Goal: Information Seeking & Learning: Check status

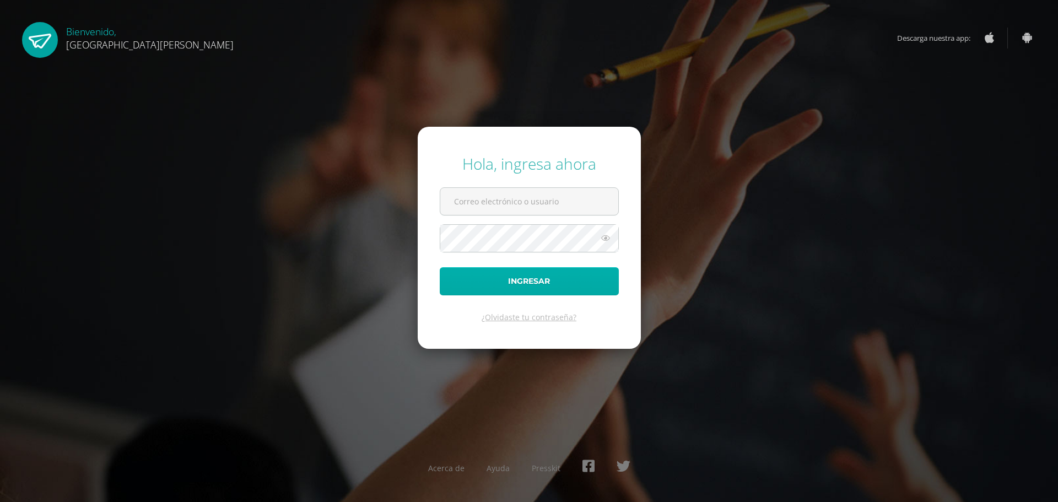
type input "[EMAIL_ADDRESS][DOMAIN_NAME]"
click at [470, 286] on button "Ingresar" at bounding box center [529, 281] width 179 height 28
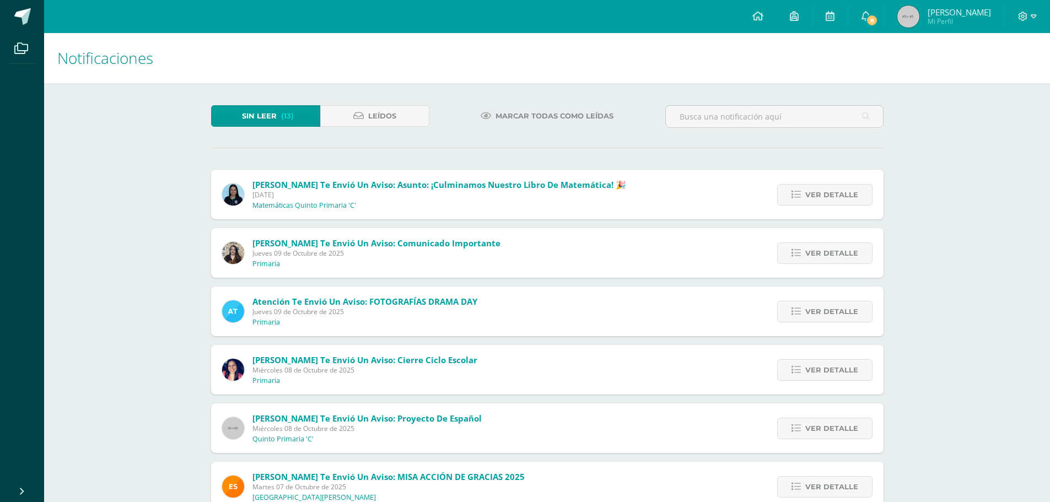
click at [574, 117] on span "Marcar todas como leídas" at bounding box center [554, 116] width 118 height 20
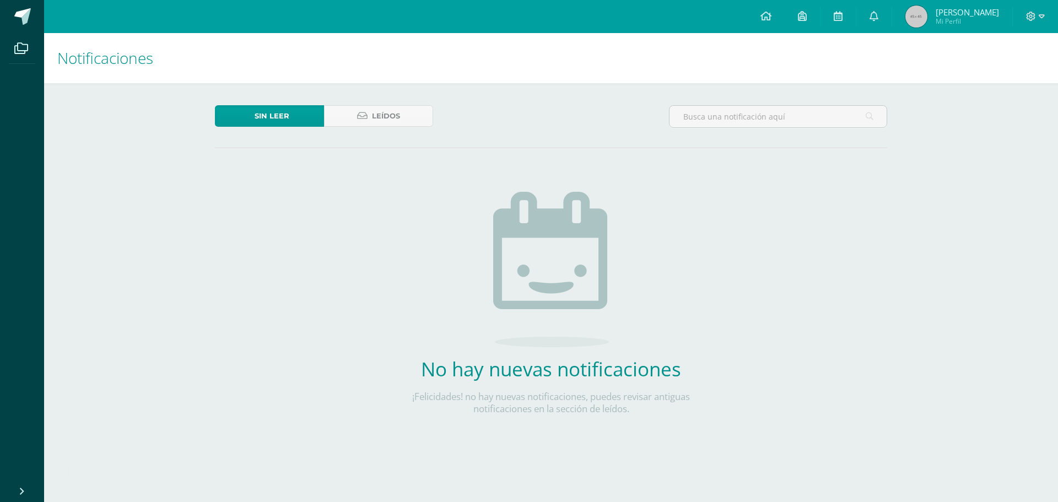
click at [954, 14] on span "Sofia Anna Sabrina" at bounding box center [967, 12] width 63 height 11
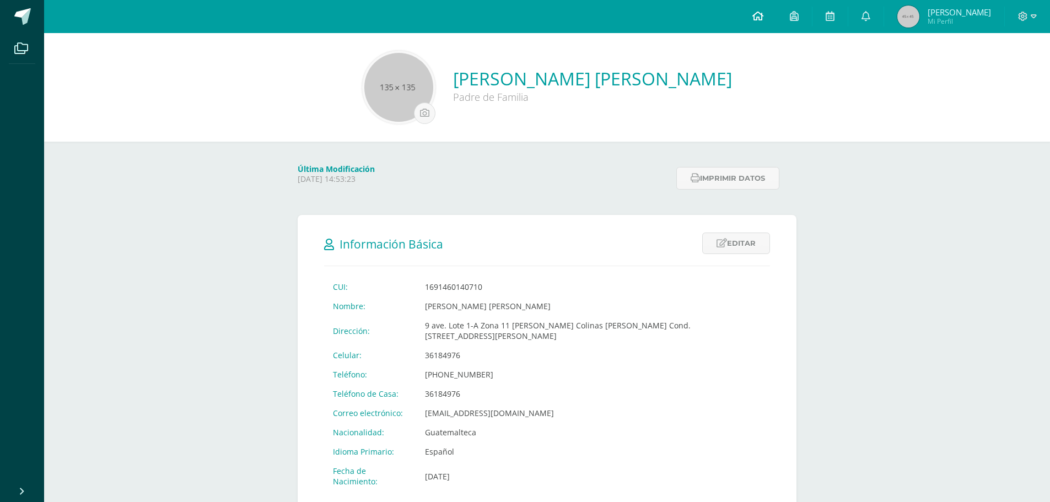
click at [767, 13] on link at bounding box center [757, 16] width 37 height 33
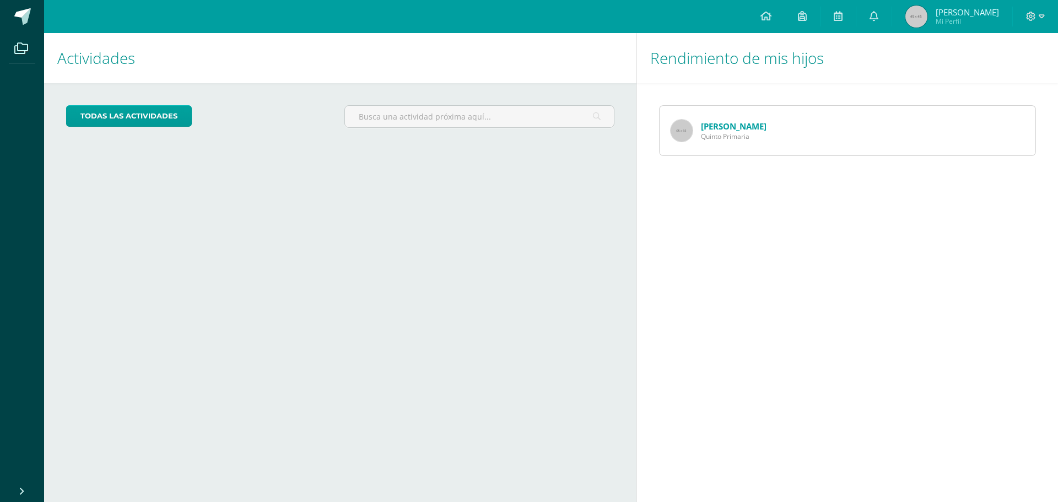
click at [756, 158] on div "Isabella Orozco Quinto Primaria" at bounding box center [847, 130] width 421 height 95
click at [756, 141] on span "Quinto Primaria" at bounding box center [734, 136] width 66 height 9
click at [751, 127] on link "Isabella Orozco" at bounding box center [734, 126] width 66 height 11
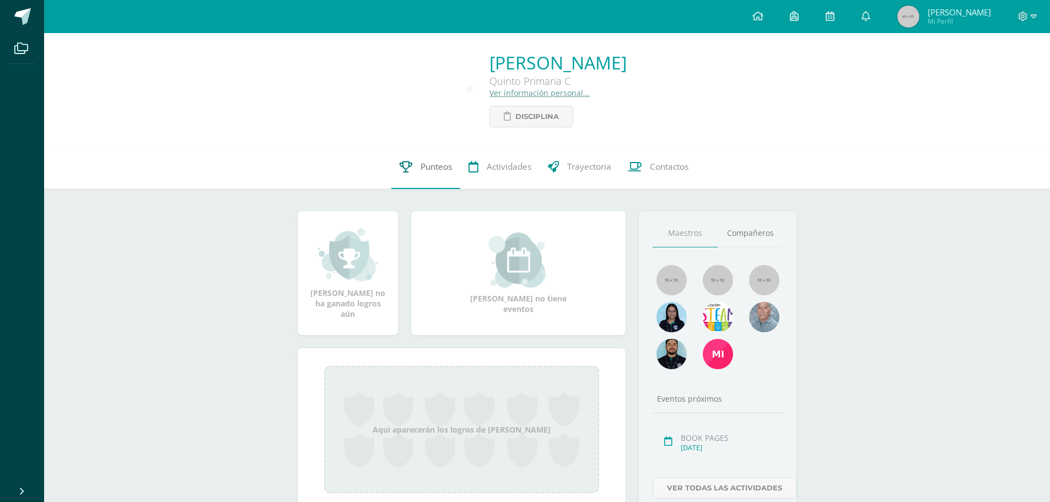
click at [416, 168] on link "Punteos" at bounding box center [425, 167] width 69 height 44
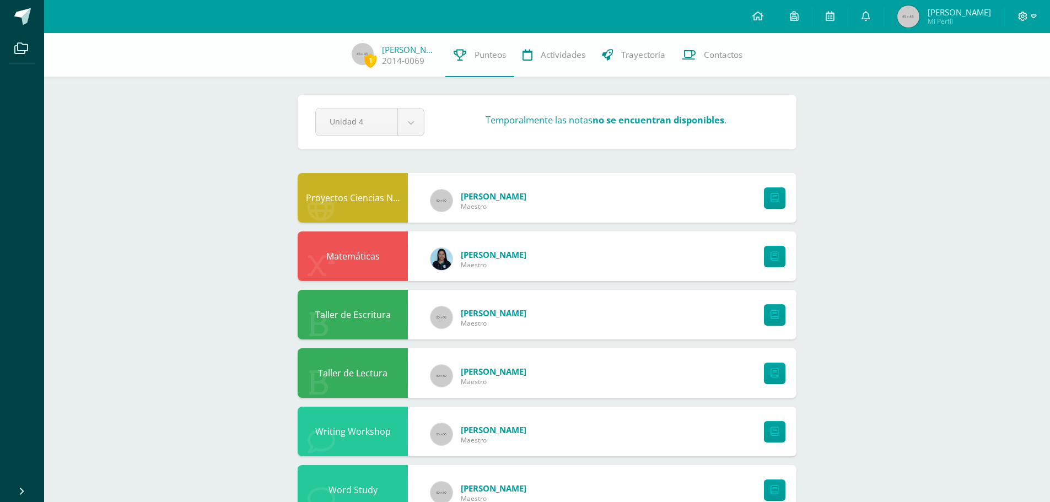
click at [1023, 18] on icon at bounding box center [1022, 16] width 9 height 9
click at [998, 75] on span "Cerrar sesión" at bounding box center [999, 75] width 50 height 10
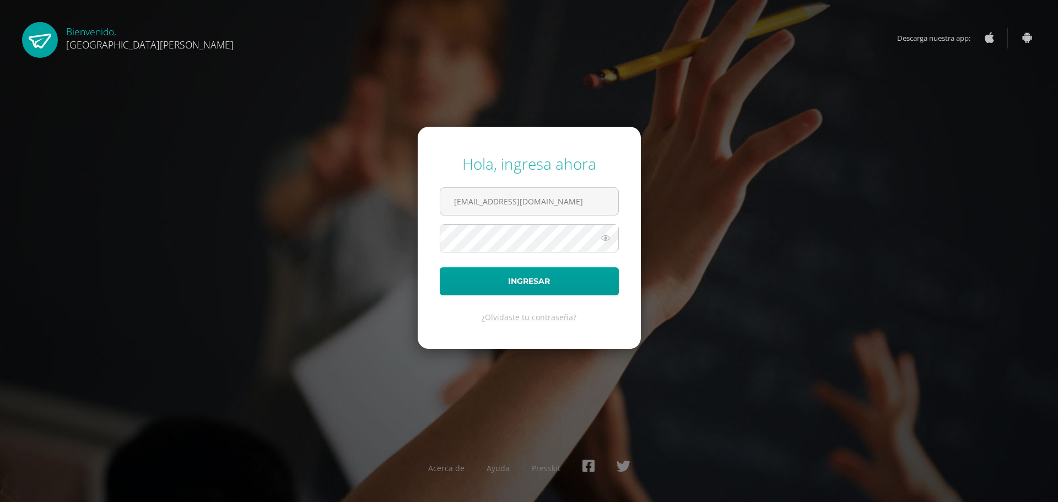
drag, startPoint x: 455, startPoint y: 201, endPoint x: 230, endPoint y: 201, distance: 224.8
click at [230, 201] on div "Hola, ingresa ahora [EMAIL_ADDRESS][DOMAIN_NAME] Ingresar ¿Olvidaste tu contras…" at bounding box center [529, 250] width 711 height 213
type input "[EMAIL_ADDRESS][DOMAIN_NAME]"
click at [547, 279] on button "Ingresar" at bounding box center [529, 281] width 179 height 28
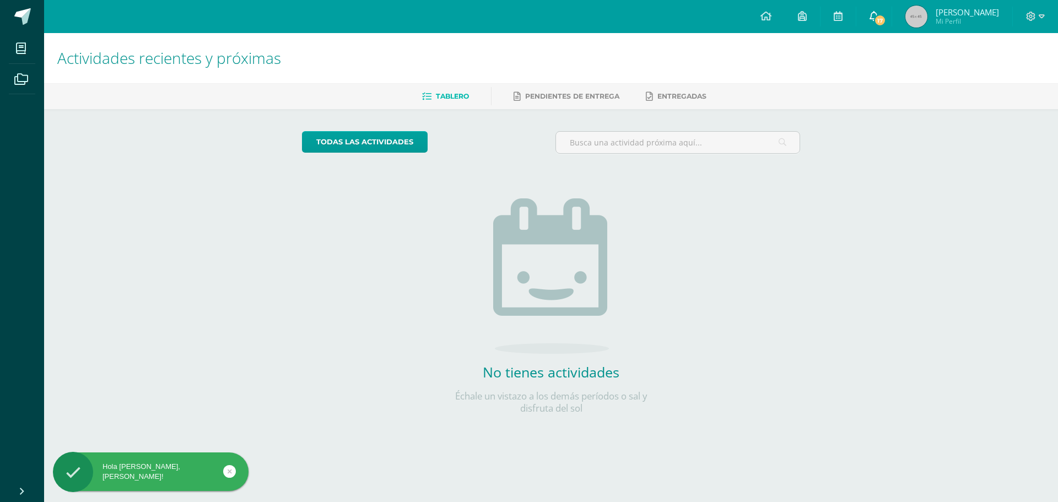
click at [892, 8] on link "17" at bounding box center [873, 16] width 35 height 33
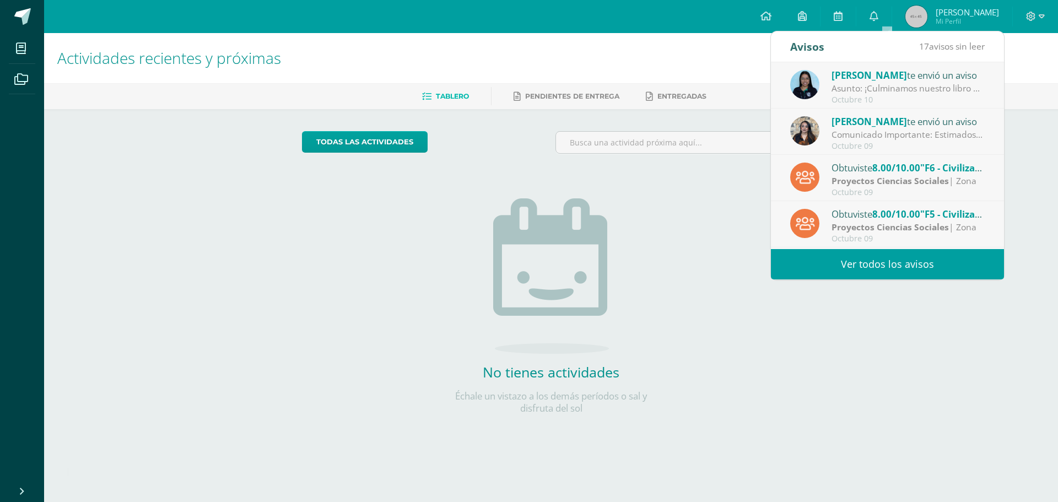
click at [882, 256] on link "Ver todos los avisos" at bounding box center [887, 264] width 233 height 30
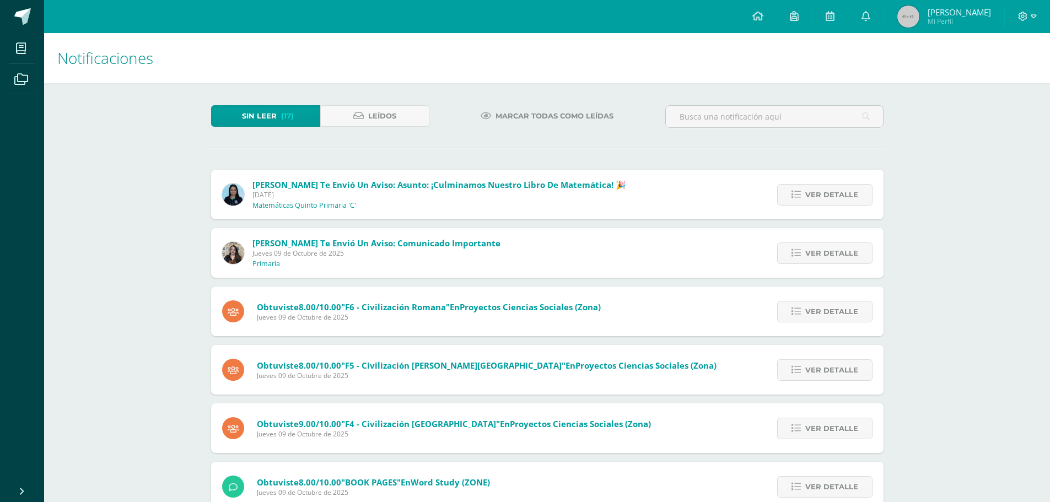
click at [586, 112] on span "Marcar todas como leídas" at bounding box center [554, 116] width 118 height 20
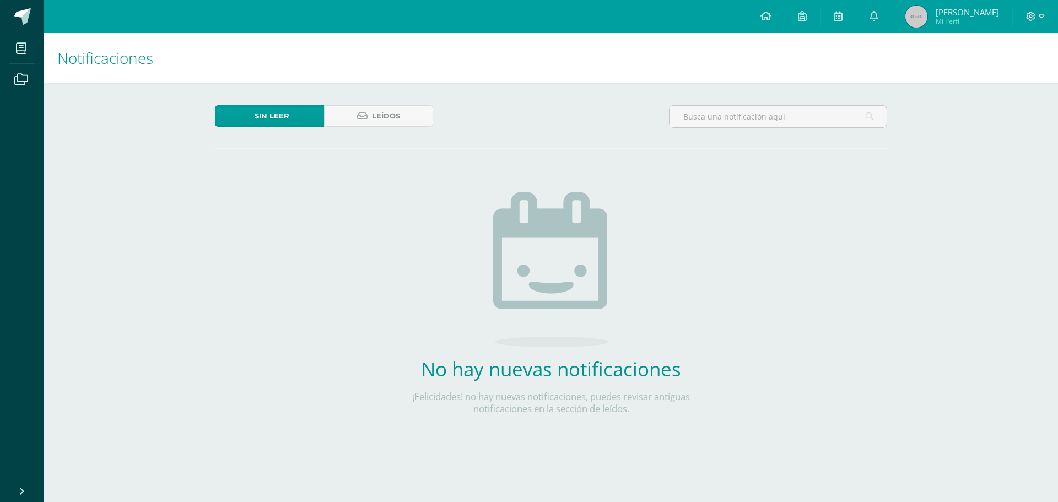
click at [1048, 15] on div at bounding box center [1035, 16] width 45 height 33
click at [1026, 14] on icon at bounding box center [1031, 17] width 10 height 10
click at [999, 75] on span "Cerrar sesión" at bounding box center [1007, 75] width 50 height 10
